Goal: Information Seeking & Learning: Find specific fact

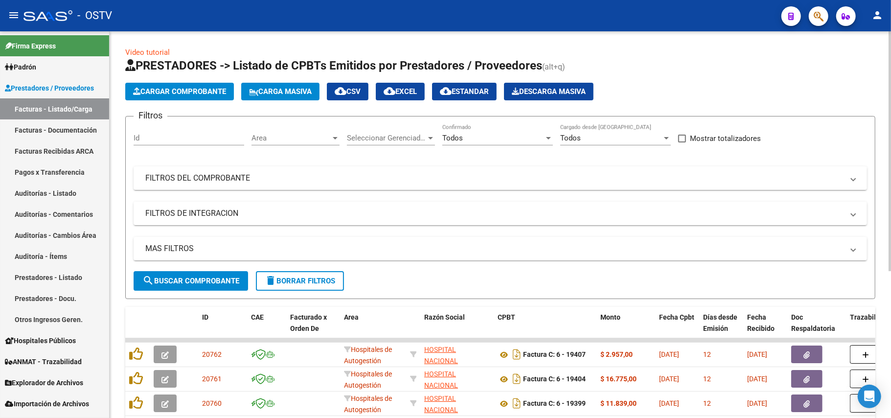
scroll to position [238, 0]
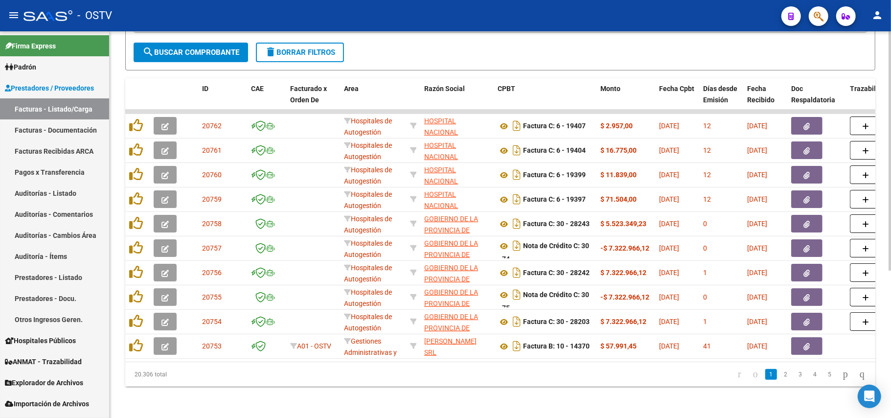
click at [223, 48] on span "search Buscar Comprobante" at bounding box center [190, 52] width 97 height 9
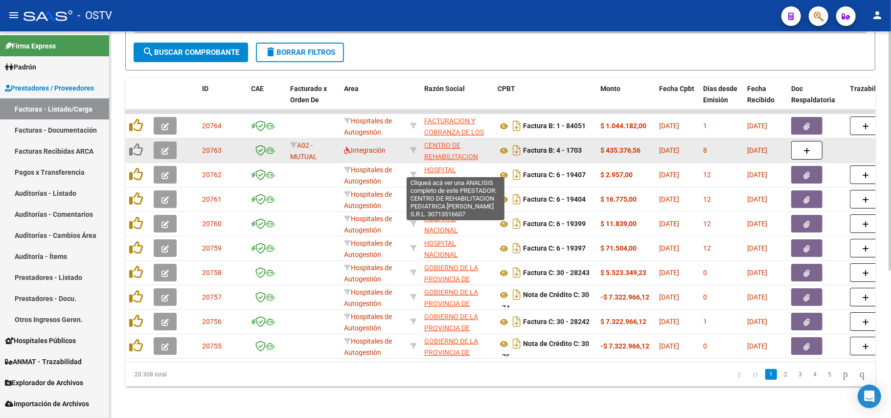
click at [435, 145] on span "CENTRO DE REHABILITACION PEDIATRICA [PERSON_NAME] S.R.L." at bounding box center [451, 167] width 54 height 52
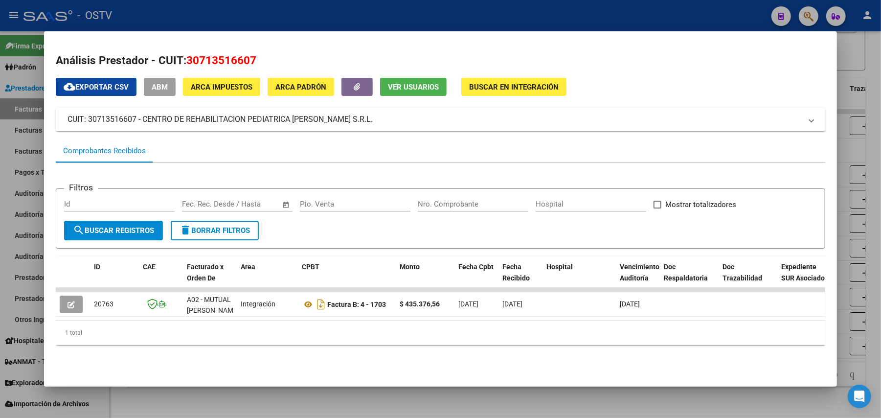
drag, startPoint x: 367, startPoint y: 115, endPoint x: 139, endPoint y: 120, distance: 227.1
click at [139, 120] on mat-panel-title "CUIT: 30713516607 - CENTRO DE REHABILITACION PEDIATRICA [PERSON_NAME] S.R.L." at bounding box center [435, 120] width 735 height 12
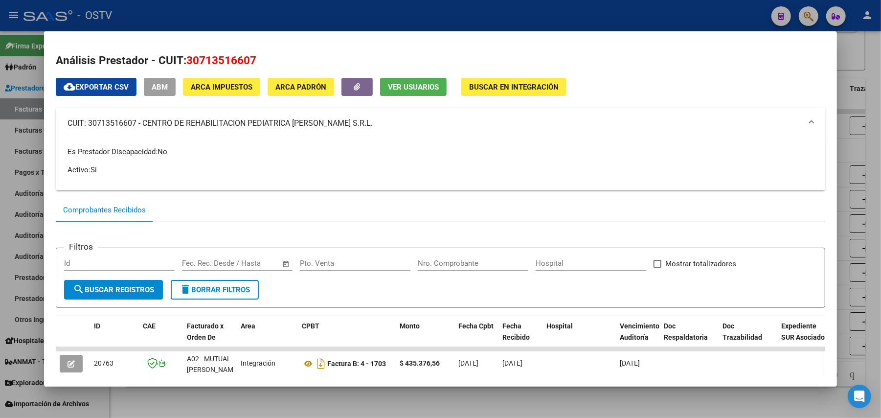
copy mat-panel-title "CENTRO DE REHABILITACION PEDIATRICA [PERSON_NAME] S.R.L."
click at [0, 213] on div at bounding box center [440, 209] width 881 height 418
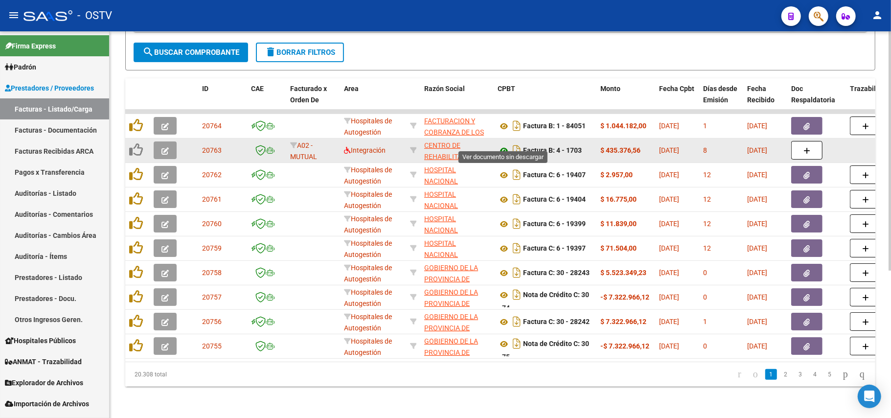
click at [502, 145] on icon at bounding box center [504, 151] width 13 height 12
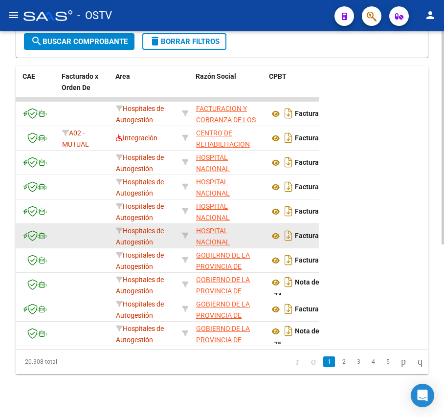
scroll to position [0, 130]
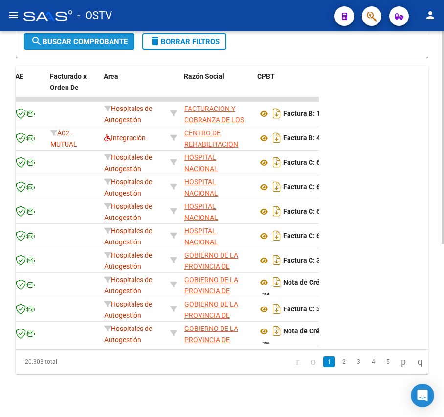
click at [67, 38] on span "search Buscar Comprobante" at bounding box center [79, 41] width 97 height 9
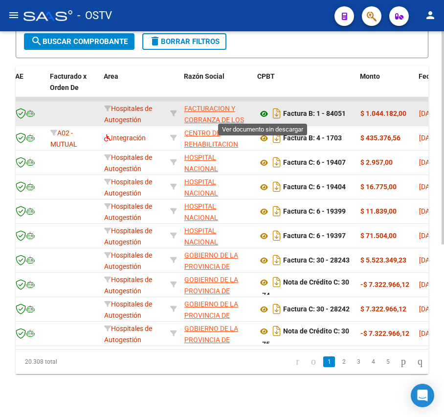
click at [264, 118] on icon at bounding box center [264, 114] width 13 height 12
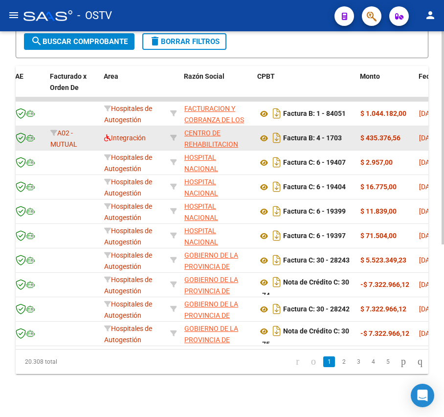
click at [223, 128] on app-link-go-to "CENTRO DE REHABILITACION PEDIATRICA [PERSON_NAME] S.R.L." at bounding box center [217, 156] width 66 height 56
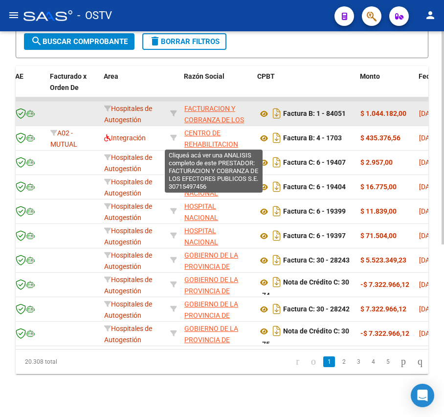
click at [224, 115] on span "FACTURACION Y COBRANZA DE LOS EFECTORES PUBLICOS S.E." at bounding box center [214, 125] width 60 height 41
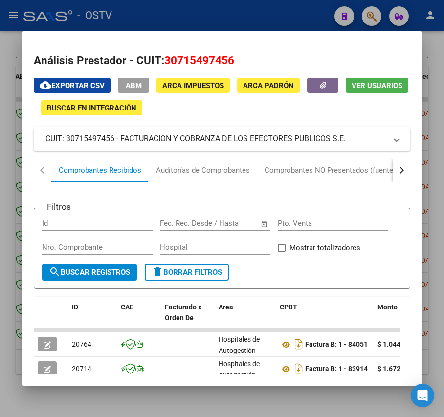
drag, startPoint x: 346, startPoint y: 140, endPoint x: 120, endPoint y: 141, distance: 226.1
click at [120, 141] on mat-panel-title "CUIT: 30715497456 - FACTURACION Y COBRANZA DE LOS EFECTORES PUBLICOS S.E." at bounding box center [216, 139] width 341 height 12
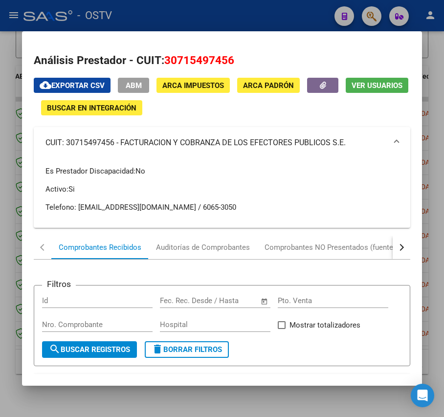
copy mat-panel-title "FACTURACION Y COBRANZA DE LOS EFECTORES PUBLICOS S.E."
click at [192, 141] on mat-panel-title "CUIT: 30715497456 - FACTURACION Y COBRANZA DE LOS EFECTORES PUBLICOS S.E." at bounding box center [216, 143] width 341 height 12
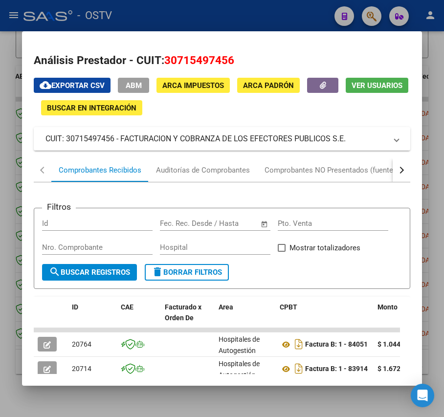
click at [192, 141] on mat-panel-title "CUIT: 30715497456 - FACTURACION Y COBRANZA DE LOS EFECTORES PUBLICOS S.E." at bounding box center [216, 139] width 341 height 12
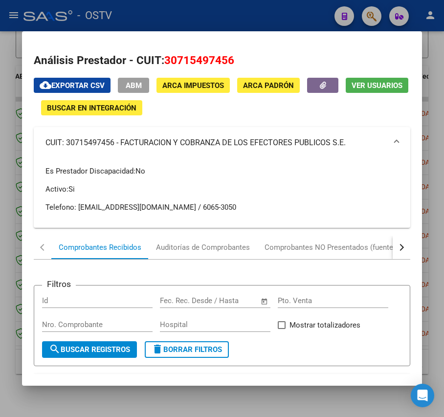
click at [21, 129] on div at bounding box center [222, 208] width 444 height 417
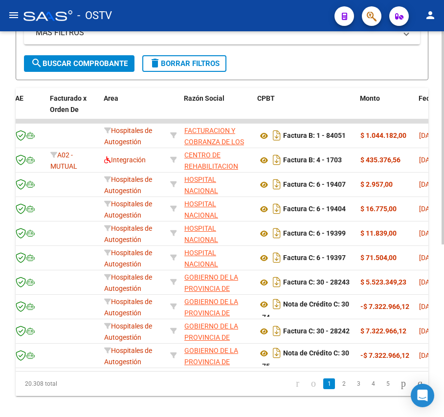
scroll to position [299, 0]
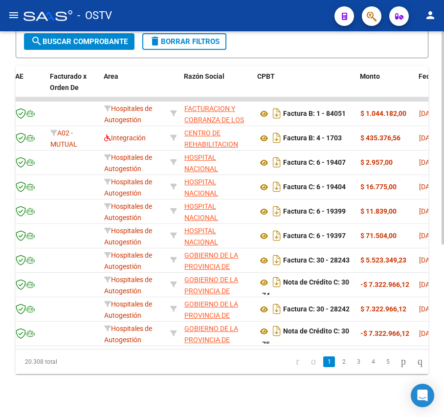
click at [86, 39] on span "search Buscar Comprobante" at bounding box center [79, 41] width 97 height 9
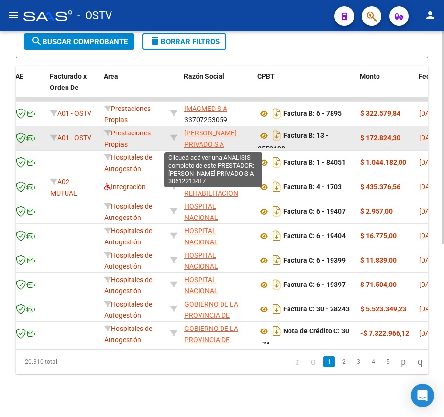
click at [202, 139] on span "[PERSON_NAME] PRIVADO S A" at bounding box center [210, 138] width 52 height 19
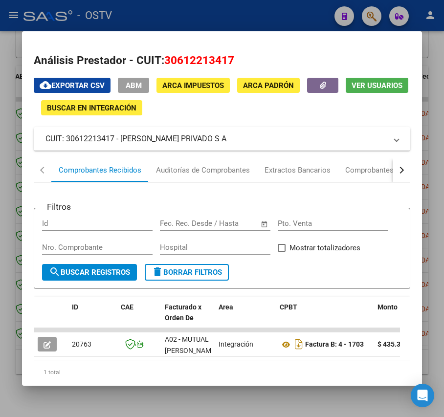
drag, startPoint x: 239, startPoint y: 139, endPoint x: 122, endPoint y: 149, distance: 117.4
click at [122, 149] on mat-expansion-panel-header "CUIT: 30612213417 - [PERSON_NAME] PRIVADO S A" at bounding box center [222, 138] width 376 height 23
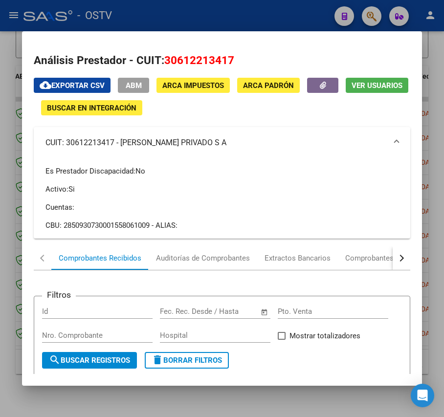
click at [168, 138] on mat-panel-title "CUIT: 30612213417 - [PERSON_NAME] PRIVADO S A" at bounding box center [216, 143] width 341 height 12
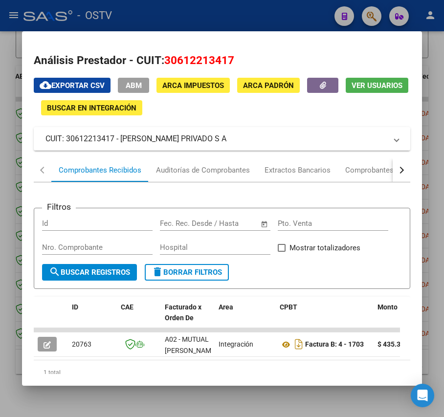
copy mat-panel-title "[PERSON_NAME] PRIVADO S A"
click at [134, 16] on div at bounding box center [222, 208] width 444 height 417
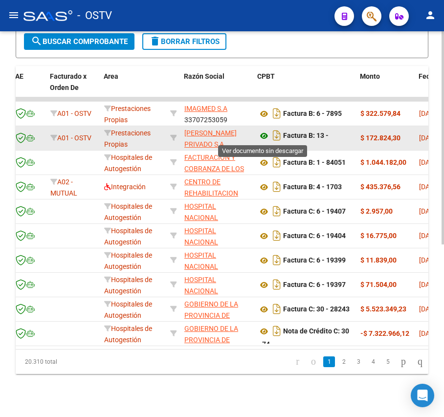
click at [261, 130] on icon at bounding box center [264, 136] width 13 height 12
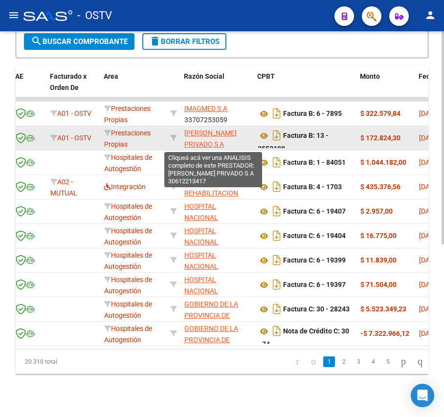
click at [207, 141] on span "[PERSON_NAME] PRIVADO S A" at bounding box center [210, 138] width 52 height 19
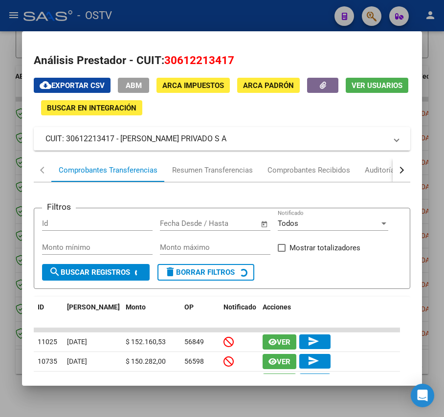
drag, startPoint x: 194, startPoint y: 138, endPoint x: 124, endPoint y: 136, distance: 70.0
click at [124, 136] on mat-panel-title "CUIT: 30612213417 - [PERSON_NAME] PRIVADO S A" at bounding box center [216, 139] width 341 height 12
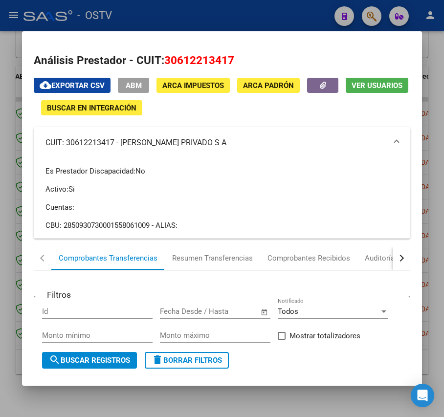
drag, startPoint x: 154, startPoint y: 13, endPoint x: 151, endPoint y: 23, distance: 11.2
click at [155, 14] on div at bounding box center [222, 208] width 444 height 417
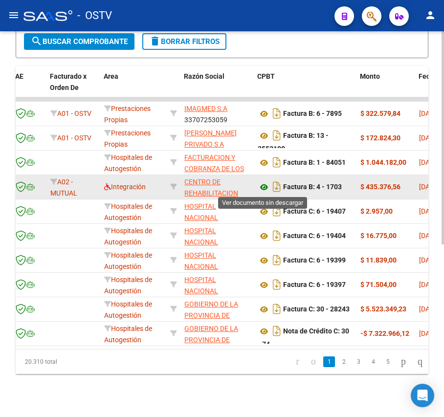
click at [261, 190] on icon at bounding box center [264, 188] width 13 height 12
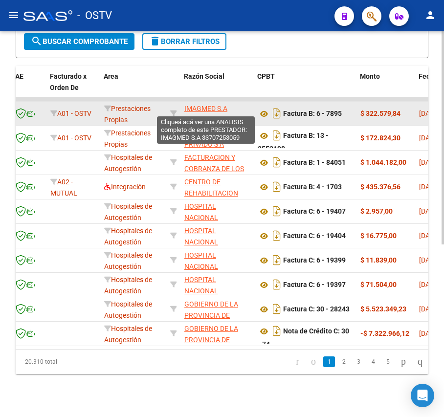
click at [210, 112] on span "IMAGMED S.A" at bounding box center [205, 109] width 43 height 8
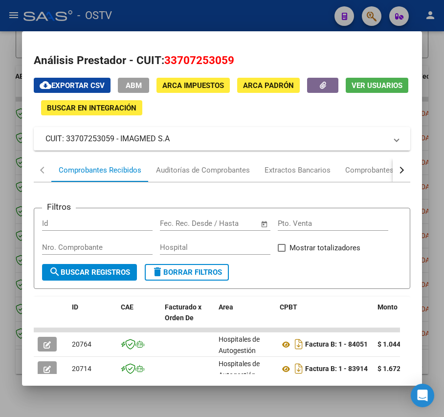
drag, startPoint x: 175, startPoint y: 139, endPoint x: 121, endPoint y: 145, distance: 54.1
click at [121, 145] on mat-panel-title "CUIT: 33707253059 - IMAGMED S.A" at bounding box center [216, 139] width 341 height 12
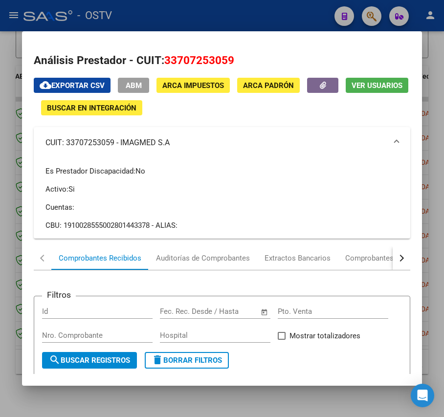
click at [165, 11] on div at bounding box center [222, 208] width 444 height 417
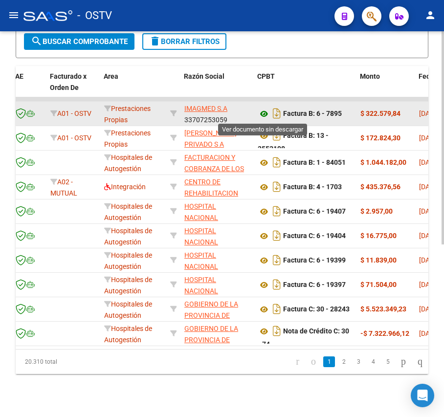
click at [265, 115] on icon at bounding box center [264, 114] width 13 height 12
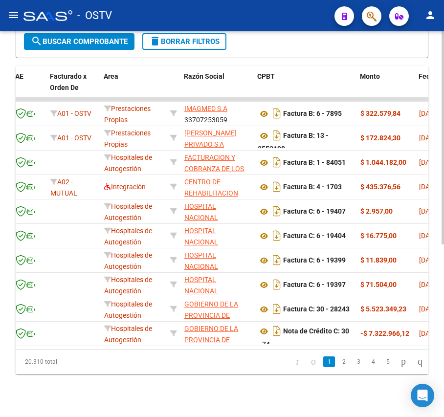
click at [106, 41] on span "search Buscar Comprobante" at bounding box center [79, 41] width 97 height 9
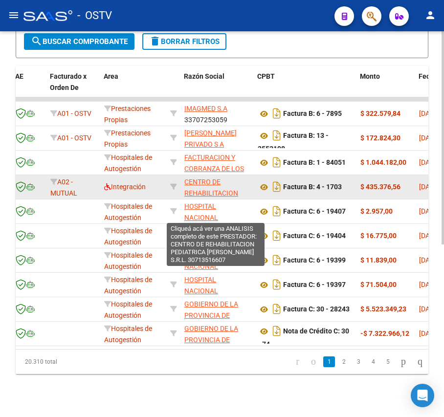
click at [207, 189] on span "CENTRO DE REHABILITACION PEDIATRICA [PERSON_NAME] S.R.L." at bounding box center [211, 204] width 54 height 52
type textarea "30713516607"
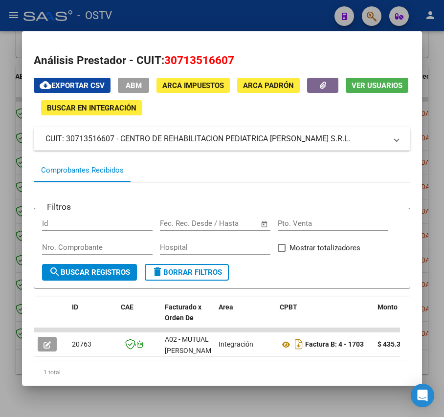
drag, startPoint x: 347, startPoint y: 141, endPoint x: 122, endPoint y: 141, distance: 225.1
click at [122, 141] on mat-panel-title "CUIT: 30713516607 - CENTRO DE REHABILITACION PEDIATRICA [PERSON_NAME] S.R.L." at bounding box center [216, 139] width 341 height 12
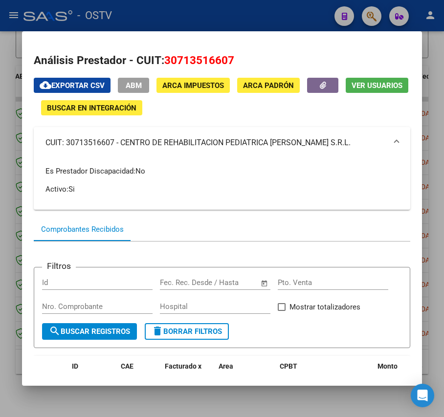
copy mat-panel-title "CENTRO DE REHABILITACION PEDIATRICA [PERSON_NAME] S.R.L."
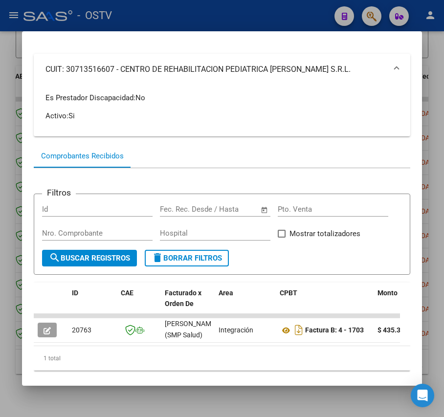
scroll to position [0, 0]
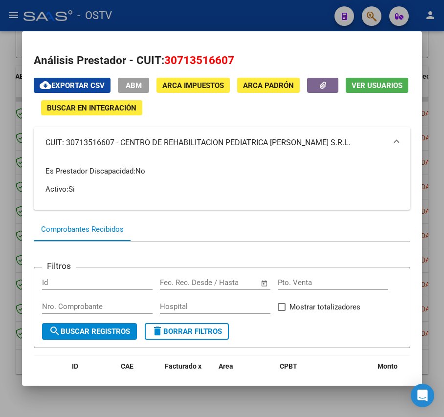
click at [268, 223] on div "Comprobantes Recibidos" at bounding box center [222, 229] width 376 height 23
click at [253, 84] on span "ARCA Padrón" at bounding box center [268, 85] width 51 height 9
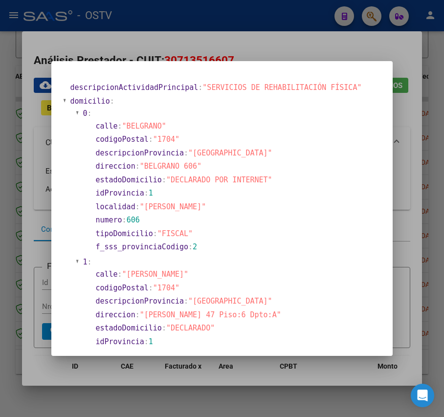
click at [253, 255] on section "0 : calle : "BELGRANO" codigoPostal : "1704" descripcionProvincia : "[GEOGRAPHI…" at bounding box center [230, 181] width 297 height 148
click at [210, 31] on div at bounding box center [222, 208] width 444 height 417
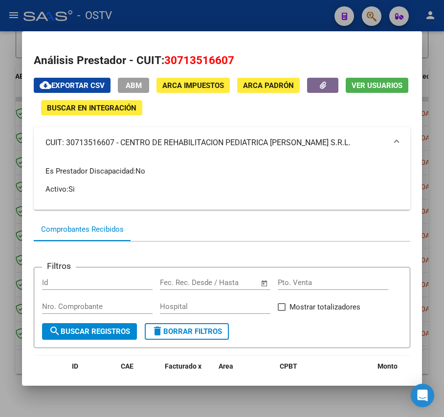
click at [110, 22] on div at bounding box center [222, 208] width 444 height 417
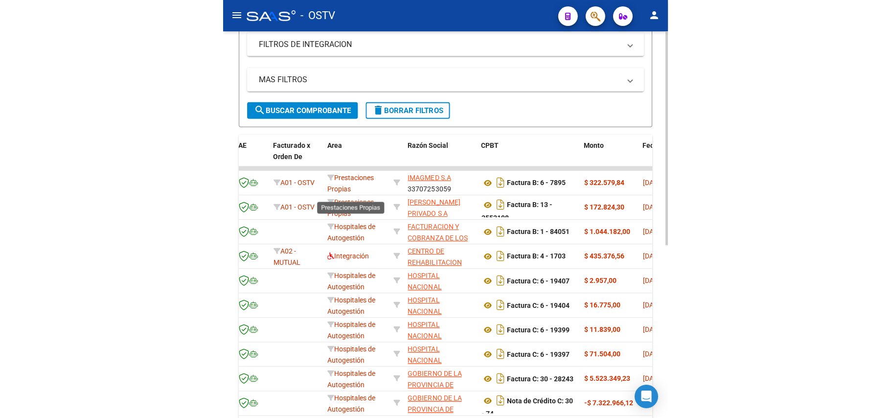
scroll to position [168, 0]
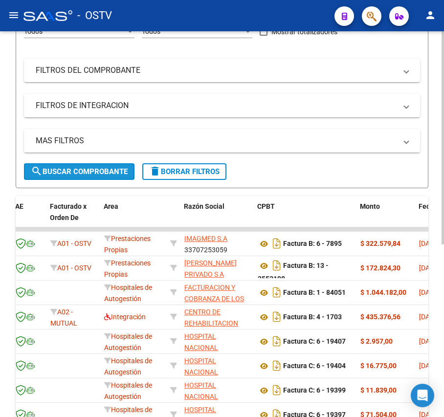
click at [109, 178] on button "search Buscar Comprobante" at bounding box center [79, 171] width 111 height 17
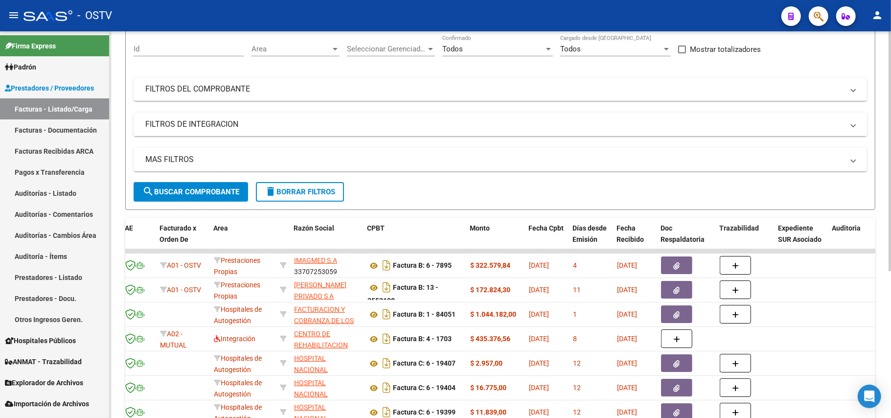
scroll to position [0, 0]
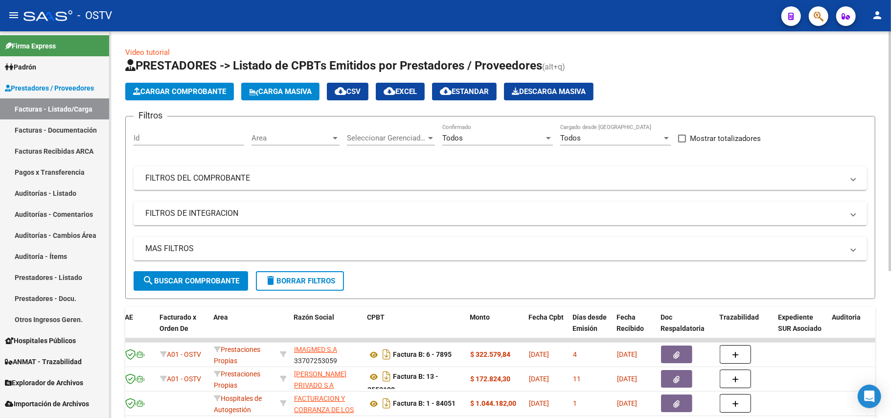
click at [198, 279] on span "search Buscar Comprobante" at bounding box center [190, 280] width 97 height 9
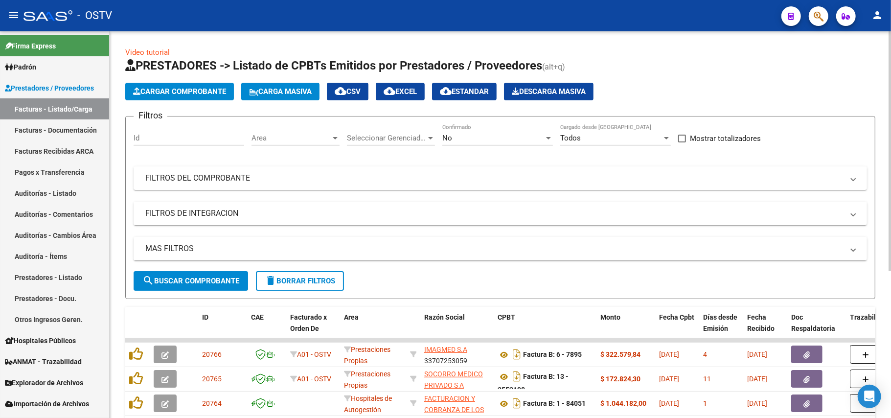
click at [470, 136] on div "No" at bounding box center [493, 138] width 102 height 9
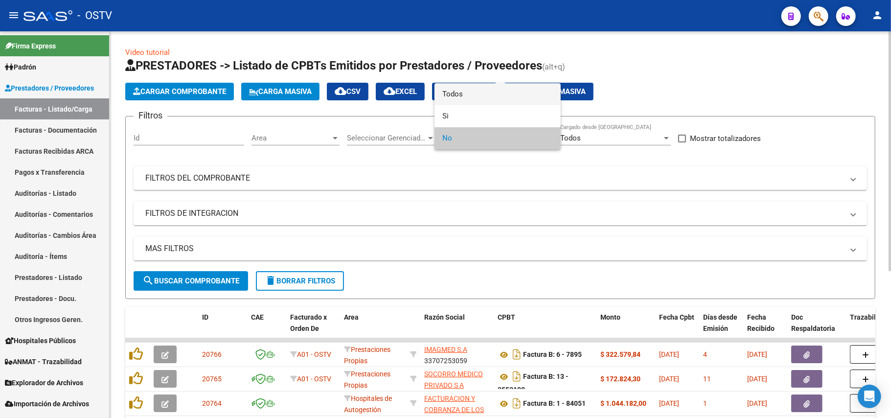
click at [488, 98] on span "Todos" at bounding box center [497, 94] width 111 height 22
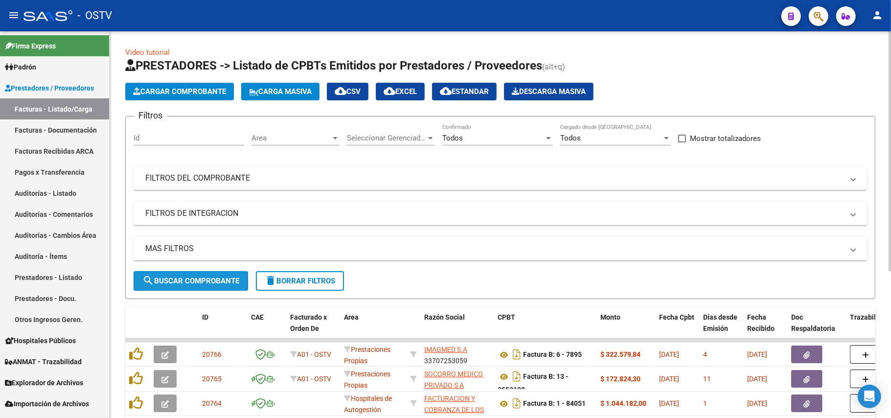
click at [212, 278] on span "search Buscar Comprobante" at bounding box center [190, 280] width 97 height 9
